Goal: Transaction & Acquisition: Purchase product/service

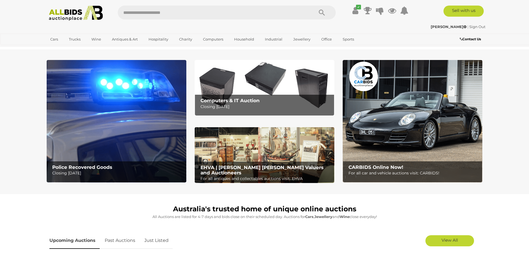
click at [94, 119] on img at bounding box center [117, 121] width 140 height 122
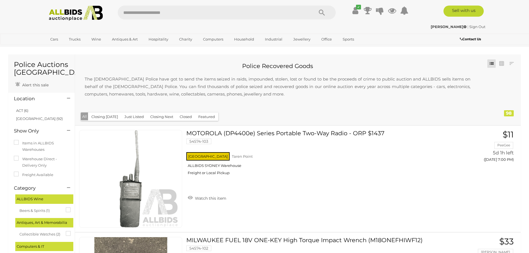
drag, startPoint x: 27, startPoint y: 120, endPoint x: 33, endPoint y: 119, distance: 5.9
click at [27, 120] on link "NSW (92)" at bounding box center [39, 118] width 47 height 4
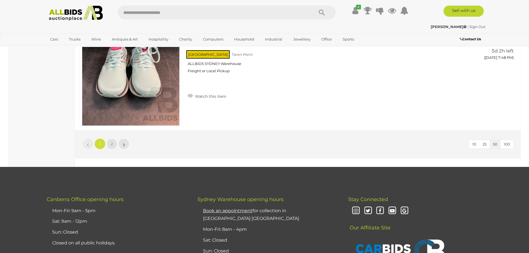
scroll to position [5388, 0]
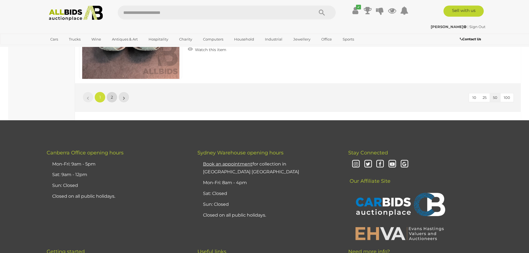
click at [114, 98] on link "2" at bounding box center [111, 97] width 11 height 11
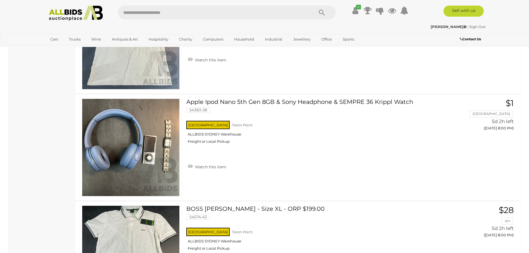
scroll to position [1208, 0]
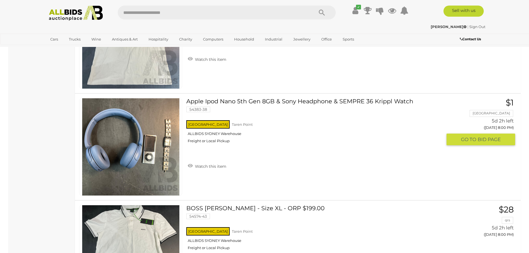
click at [255, 101] on link "Apple Ipod Nano 5th Gen 8GB & Sony Headphone & SEMPRE 36 Krippl Watch 54383-38 …" at bounding box center [317, 122] width 252 height 49
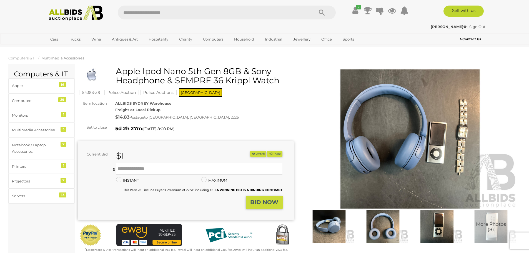
drag, startPoint x: 117, startPoint y: 71, endPoint x: 240, endPoint y: 72, distance: 122.2
click at [240, 72] on h1 "Apple Ipod Nano 5th Gen 8GB & Sony Headphone & SEMPRE 36 Krippl Watch" at bounding box center [187, 76] width 212 height 18
copy h1 "Apple Ipod Nano 5th Gen 8GB"
click at [387, 145] on img at bounding box center [410, 138] width 216 height 139
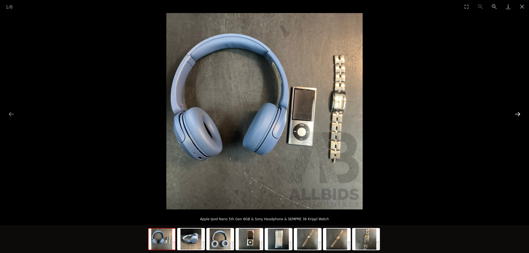
click at [518, 113] on button "Next slide" at bounding box center [518, 114] width 12 height 11
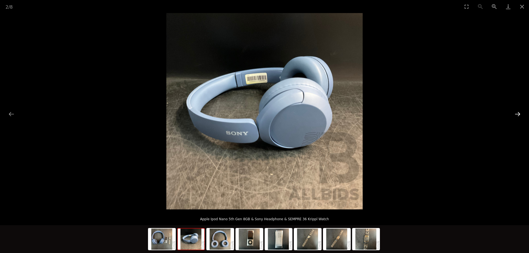
click at [518, 113] on button "Next slide" at bounding box center [518, 114] width 12 height 11
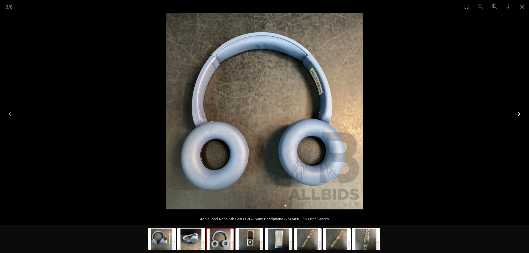
click at [518, 113] on button "Next slide" at bounding box center [518, 114] width 12 height 11
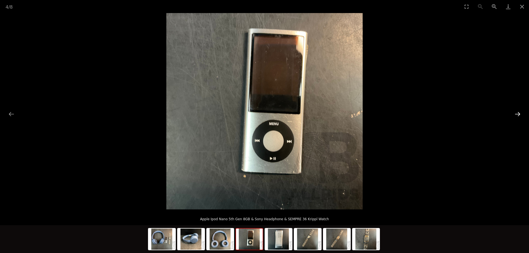
click at [518, 113] on button "Next slide" at bounding box center [518, 114] width 12 height 11
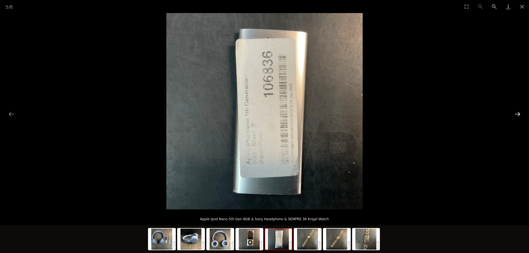
click at [518, 113] on button "Next slide" at bounding box center [518, 114] width 12 height 11
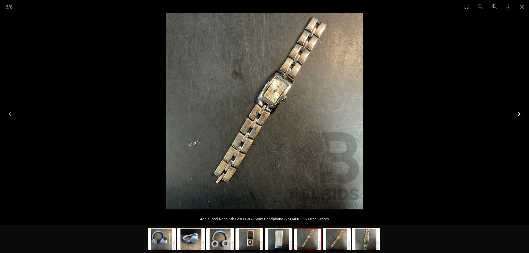
click at [518, 113] on button "Next slide" at bounding box center [518, 114] width 12 height 11
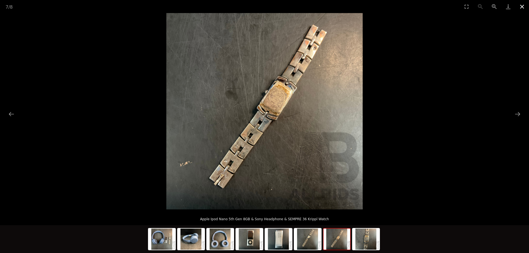
click at [524, 5] on button "Close gallery" at bounding box center [522, 6] width 14 height 13
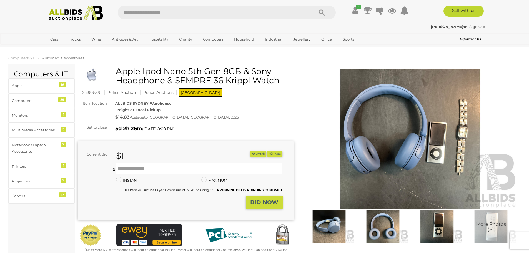
click at [154, 92] on mark "Police Auctions" at bounding box center [158, 93] width 36 height 6
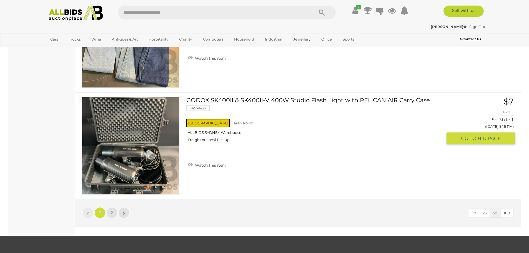
scroll to position [5233, 0]
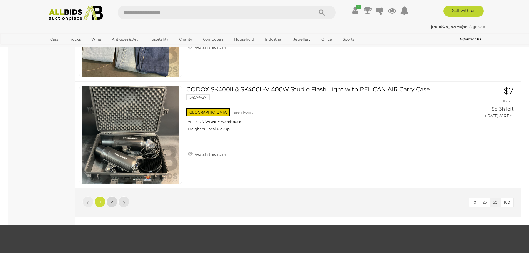
click at [110, 202] on link "2" at bounding box center [111, 201] width 11 height 11
